Goal: Task Accomplishment & Management: Use online tool/utility

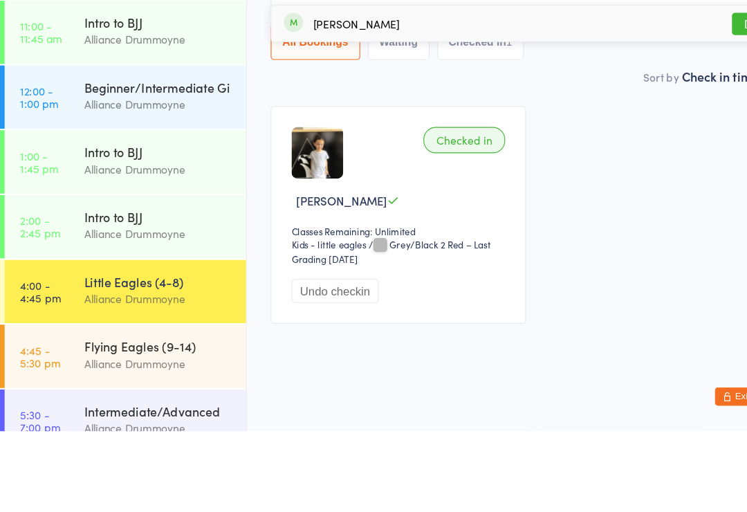
type input "[PERSON_NAME]"
click at [376, 131] on div "[PERSON_NAME] Mall Drop in" at bounding box center [483, 147] width 481 height 32
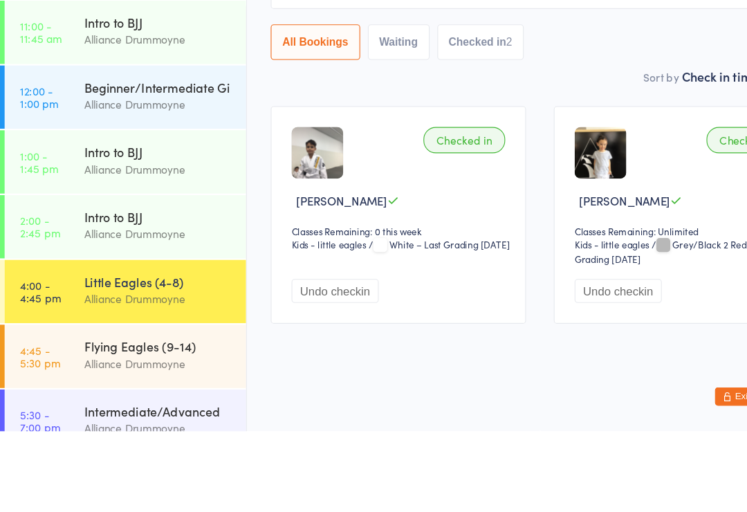
click at [438, 239] on div "Checked in" at bounding box center [416, 251] width 73 height 24
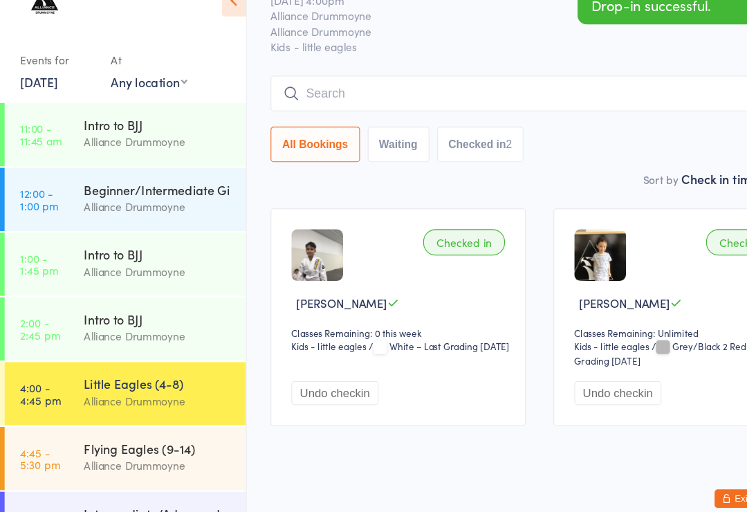
click at [434, 239] on div "Checked in" at bounding box center [416, 251] width 73 height 24
click at [503, 102] on input "search" at bounding box center [484, 118] width 483 height 32
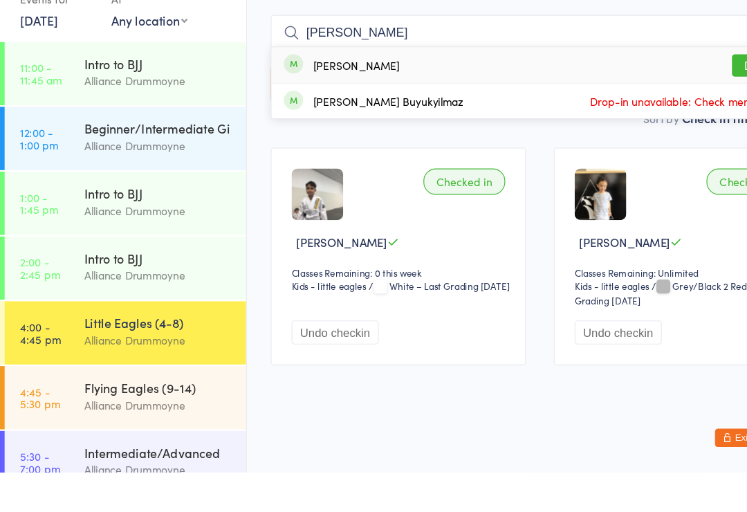
type input "[PERSON_NAME]"
click at [342, 141] on div "[PERSON_NAME]" at bounding box center [319, 146] width 77 height 11
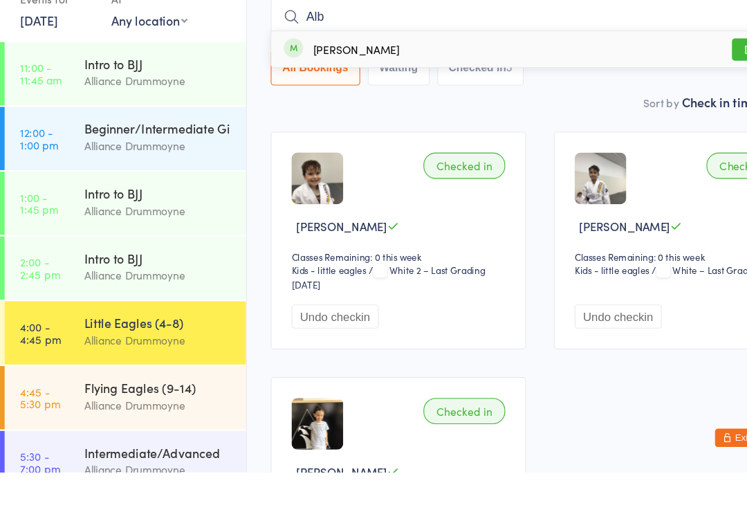
type input "Alb"
click at [666, 122] on button "Drop in" at bounding box center [683, 132] width 55 height 20
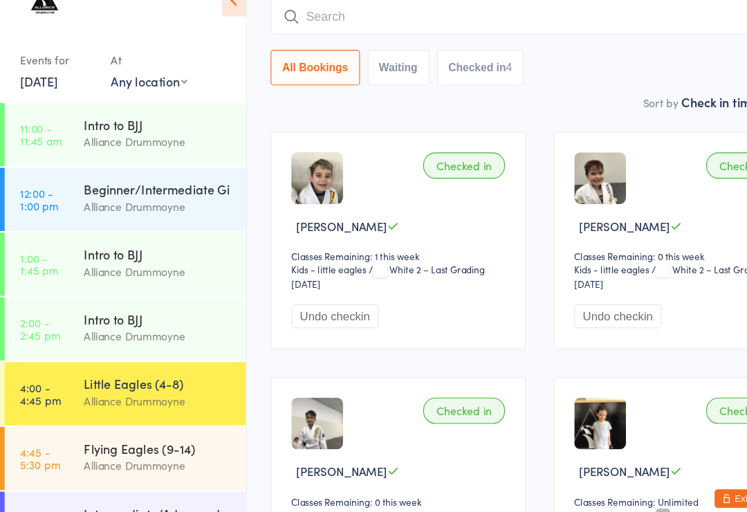
click at [439, 33] on input "search" at bounding box center [484, 49] width 483 height 32
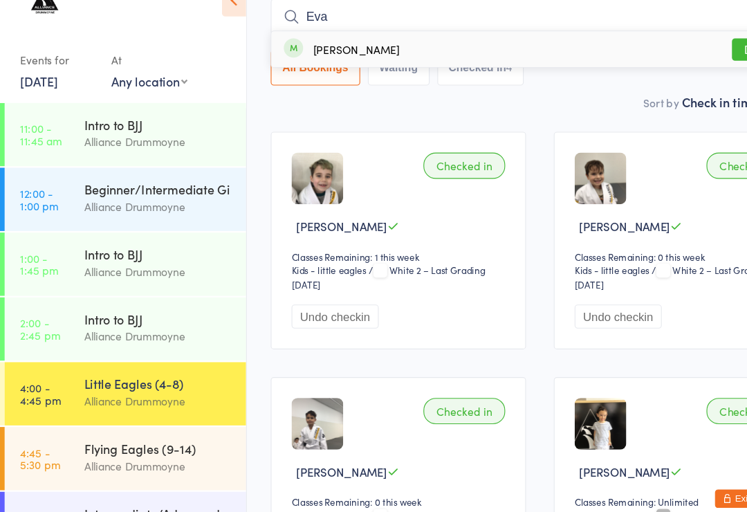
type input "Eva"
click at [297, 72] on div "[PERSON_NAME]" at bounding box center [319, 77] width 77 height 11
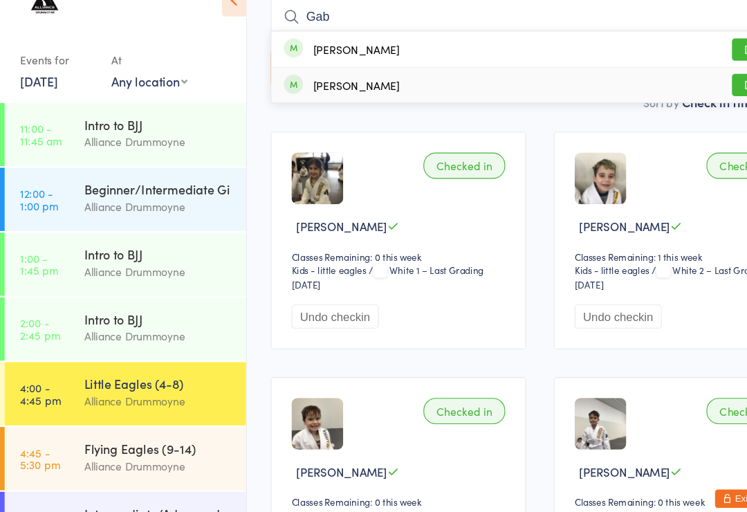
type input "Gab"
click at [373, 94] on div "[PERSON_NAME] Drop in" at bounding box center [483, 109] width 481 height 31
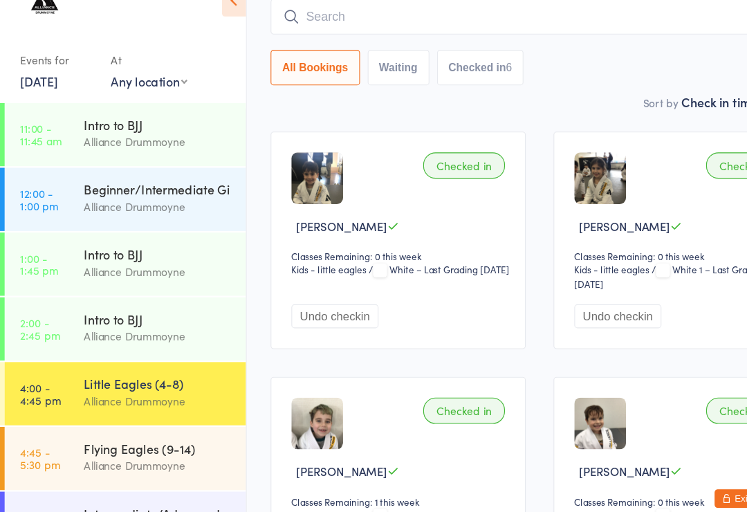
click at [327, 33] on input "search" at bounding box center [484, 49] width 483 height 32
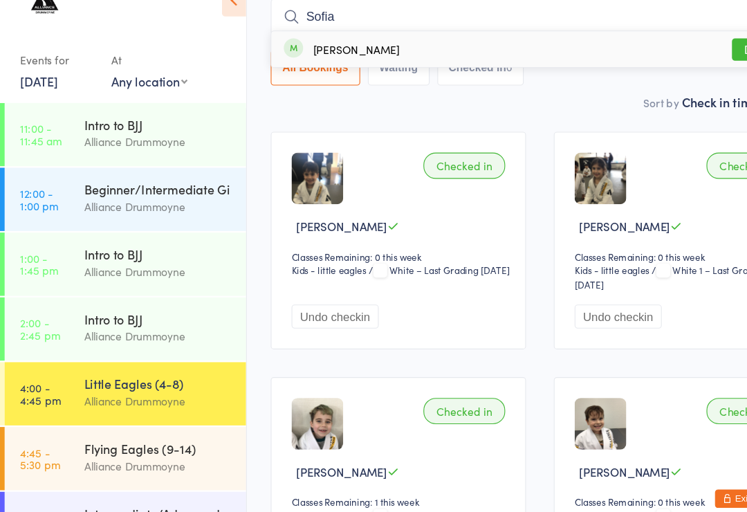
type input "Sofia"
click at [302, 72] on div "[PERSON_NAME]" at bounding box center [319, 77] width 77 height 11
click at [309, 78] on button "All Bookings" at bounding box center [283, 94] width 80 height 32
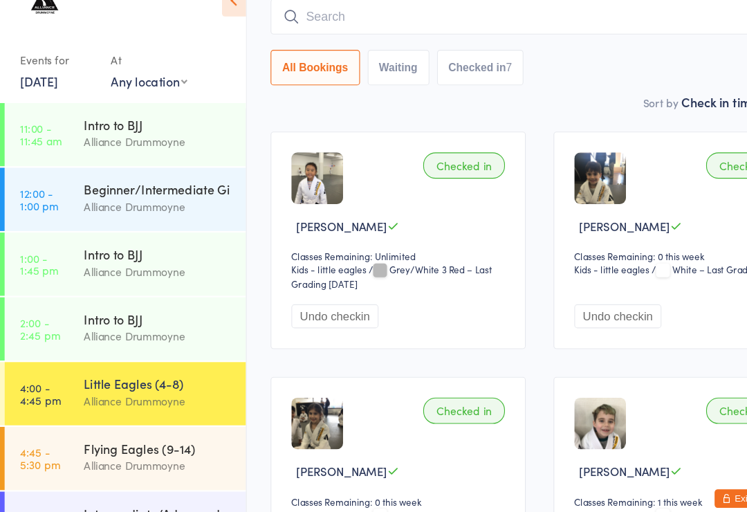
click at [297, 33] on input "search" at bounding box center [484, 49] width 483 height 32
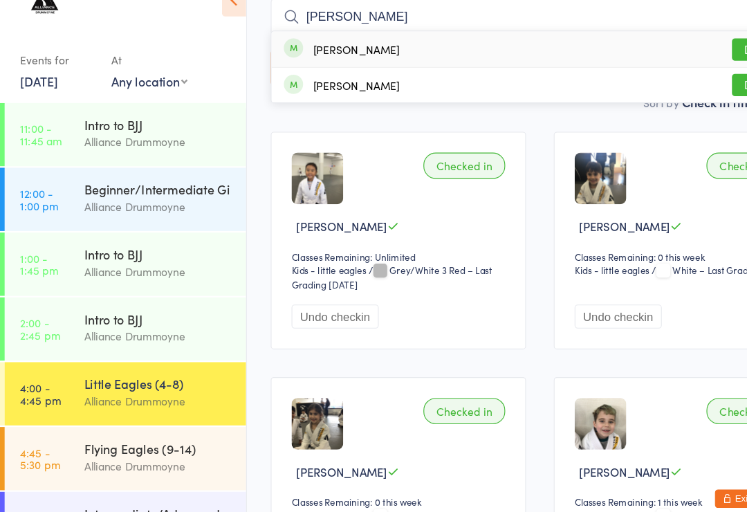
type input "[PERSON_NAME]"
click at [351, 62] on div "[PERSON_NAME] Drop in" at bounding box center [483, 78] width 481 height 32
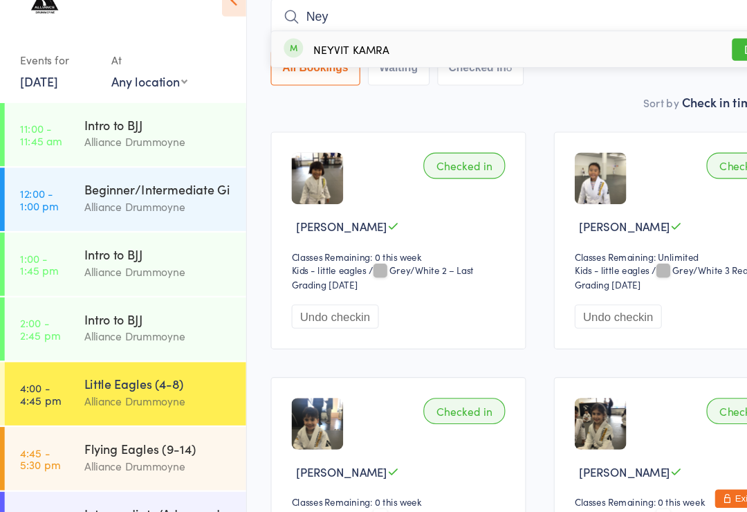
type input "Ney"
click at [667, 68] on button "Drop in" at bounding box center [683, 78] width 55 height 20
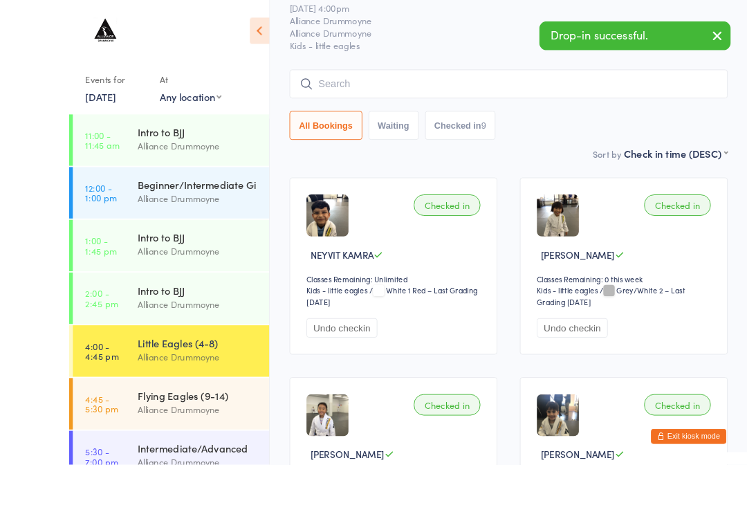
scroll to position [108, 0]
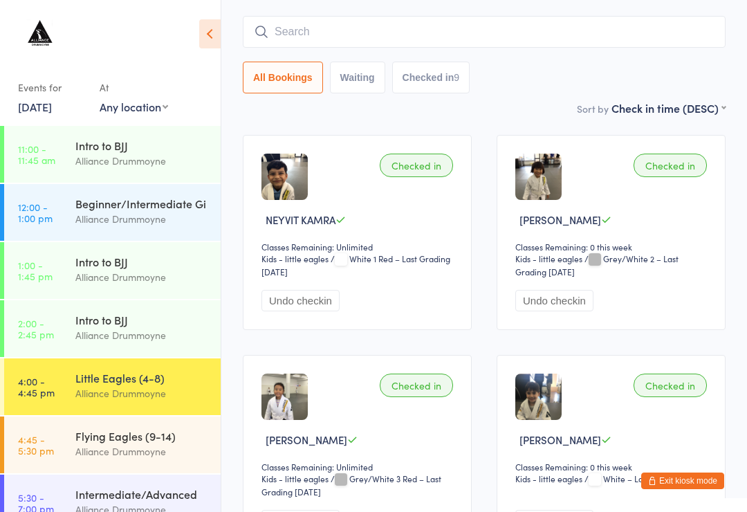
click at [602, 40] on input "search" at bounding box center [484, 32] width 483 height 32
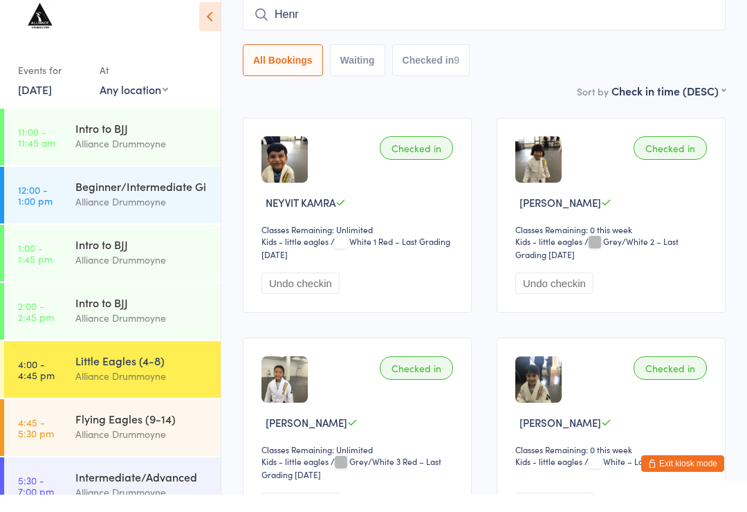
type input "[PERSON_NAME]"
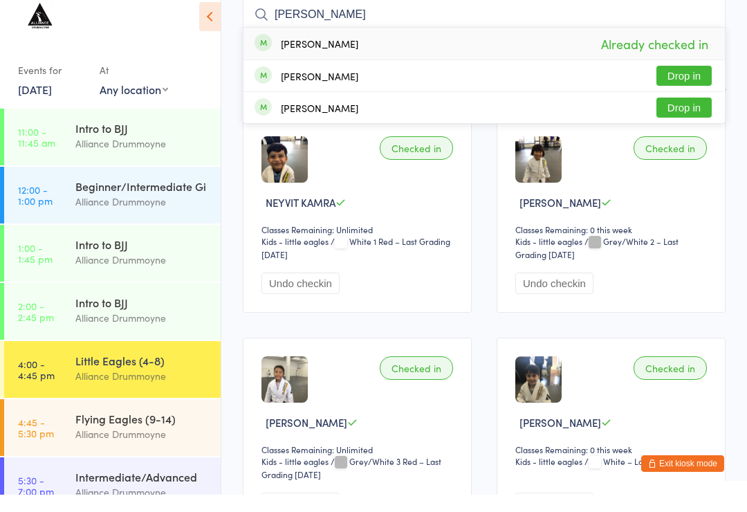
scroll to position [125, 0]
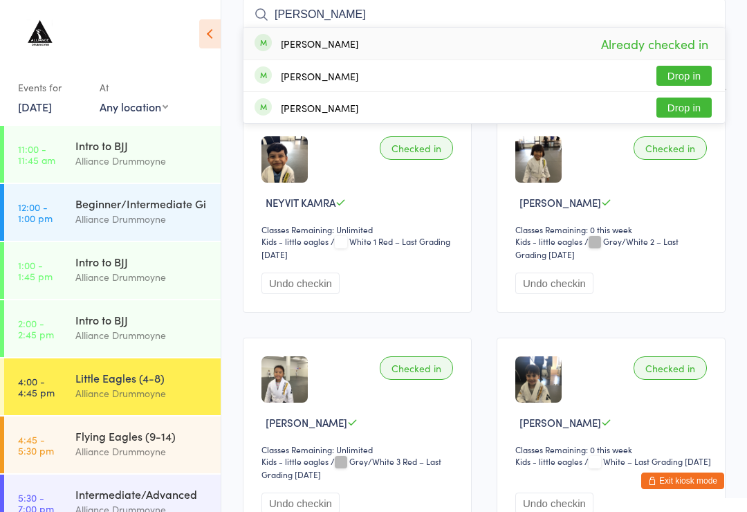
click at [140, 455] on div "Alliance Drummoyne" at bounding box center [141, 451] width 133 height 16
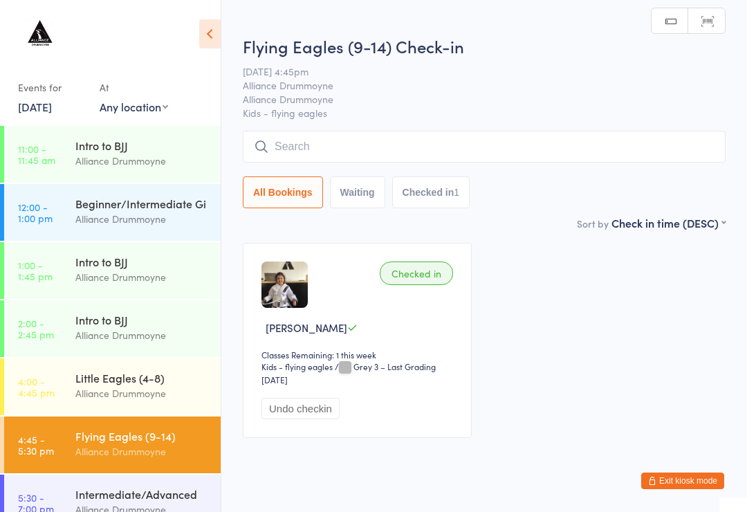
click at [168, 396] on div "Alliance Drummoyne" at bounding box center [141, 393] width 133 height 16
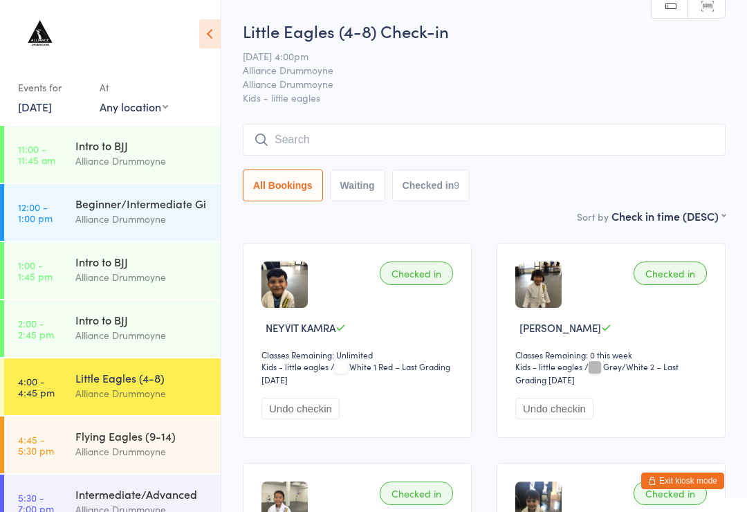
click at [592, 141] on input "search" at bounding box center [484, 140] width 483 height 32
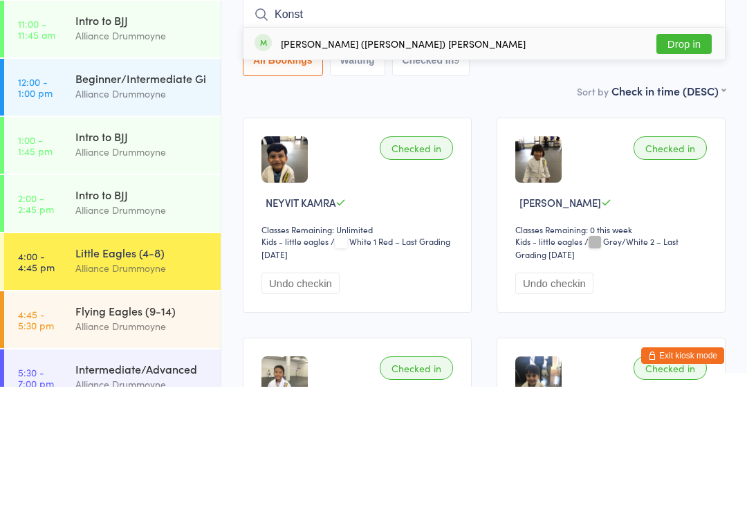
type input "Konst"
click at [378, 163] on div "[PERSON_NAME] ([PERSON_NAME]) [PERSON_NAME]" at bounding box center [403, 168] width 245 height 11
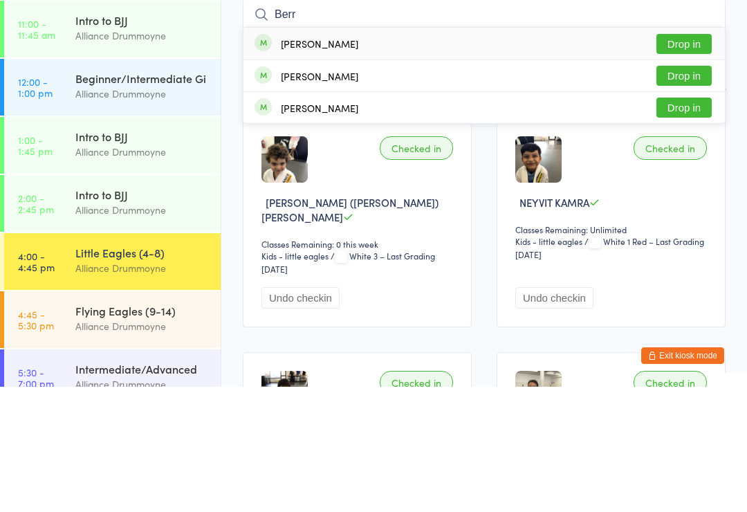
type input "Berr"
click at [692, 223] on button "Drop in" at bounding box center [683, 233] width 55 height 20
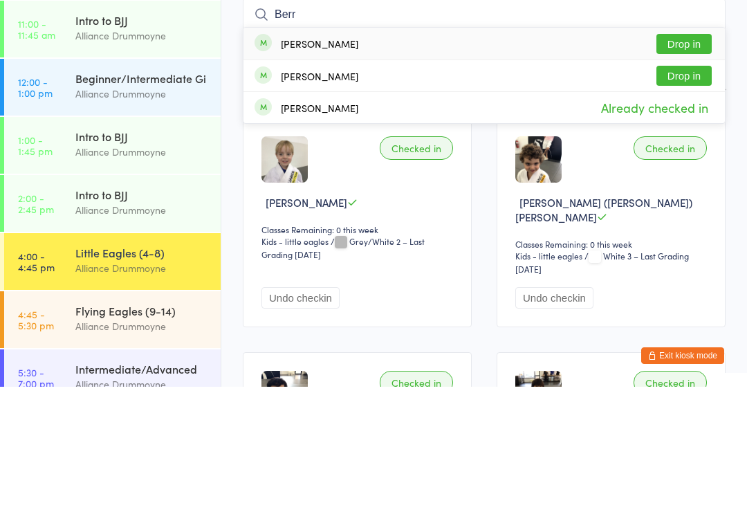
type input "Berr"
click at [683, 191] on button "Drop in" at bounding box center [683, 201] width 55 height 20
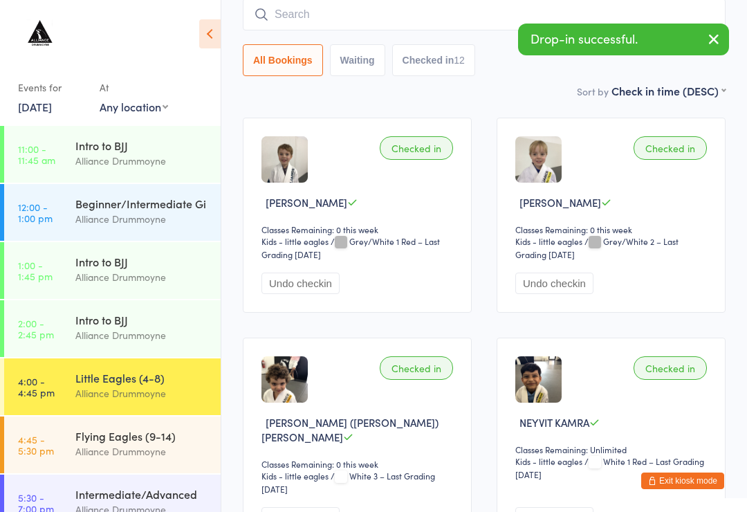
click at [362, 15] on input "search" at bounding box center [484, 15] width 483 height 32
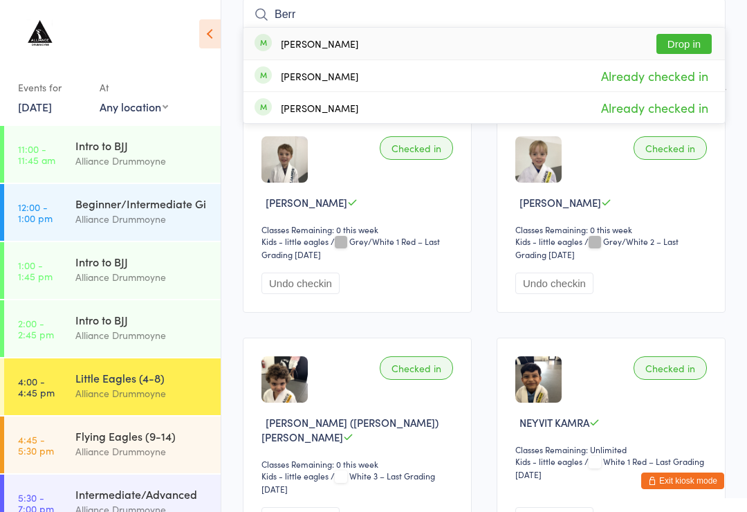
type input "Berr"
click at [686, 49] on button "Drop in" at bounding box center [683, 44] width 55 height 20
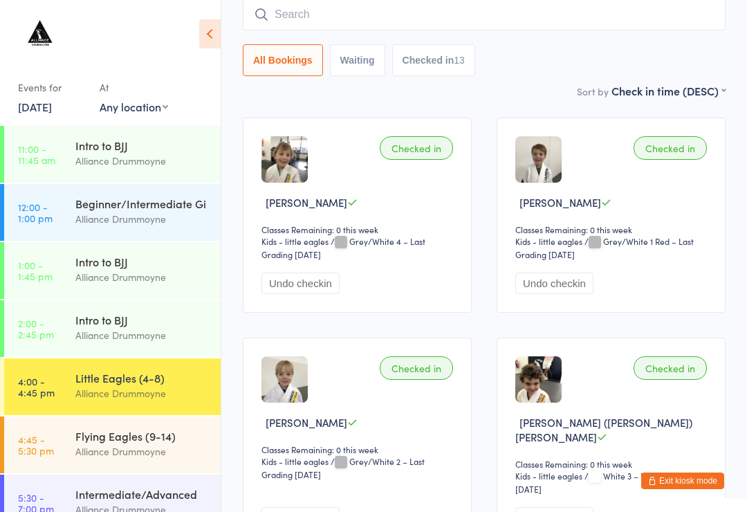
click at [102, 425] on div "Flying Eagles (9-14) Alliance Drummoyne" at bounding box center [147, 443] width 145 height 55
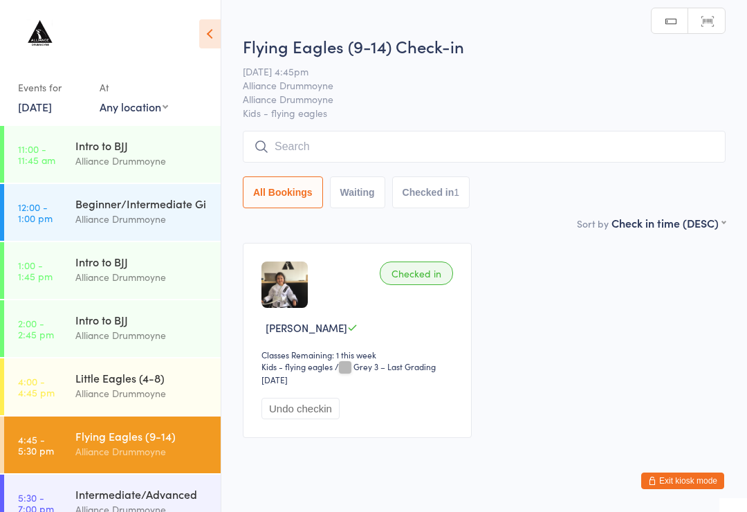
click at [72, 401] on link "4:00 - 4:45 pm Little Eagles (4-8) Alliance Drummoyne" at bounding box center [112, 386] width 216 height 57
